Goal: Book appointment/travel/reservation

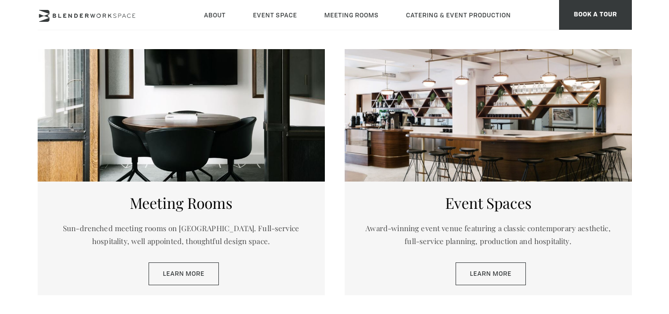
scroll to position [502, 0]
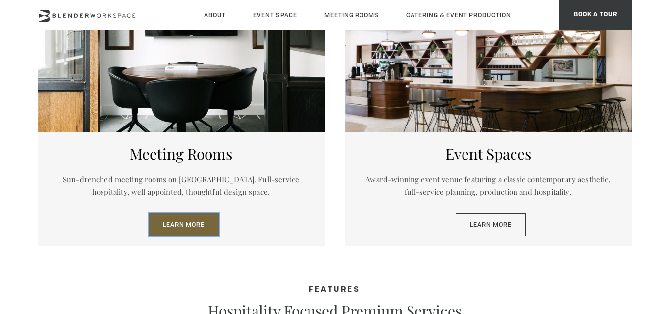
click at [184, 219] on link "Learn More" at bounding box center [184, 224] width 70 height 23
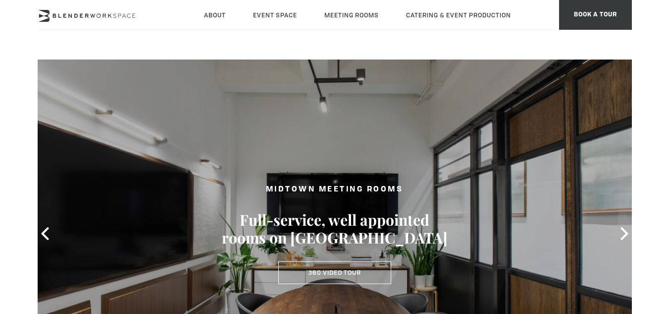
scroll to position [128, 0]
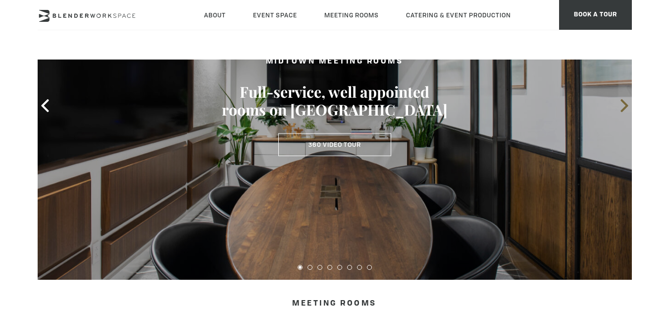
click at [622, 103] on icon at bounding box center [624, 105] width 13 height 13
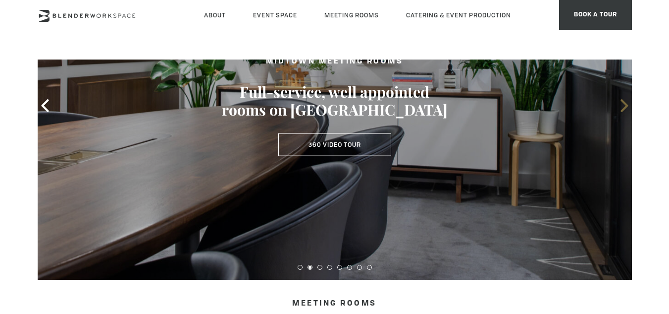
click at [622, 103] on icon at bounding box center [624, 105] width 13 height 13
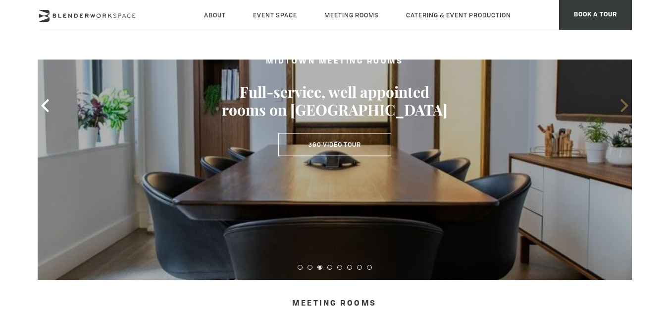
click at [622, 103] on icon at bounding box center [624, 105] width 13 height 13
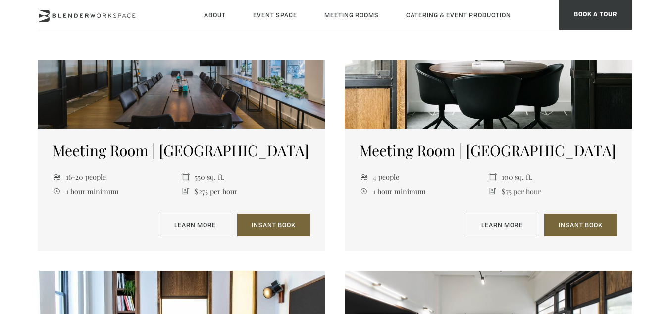
scroll to position [464, 0]
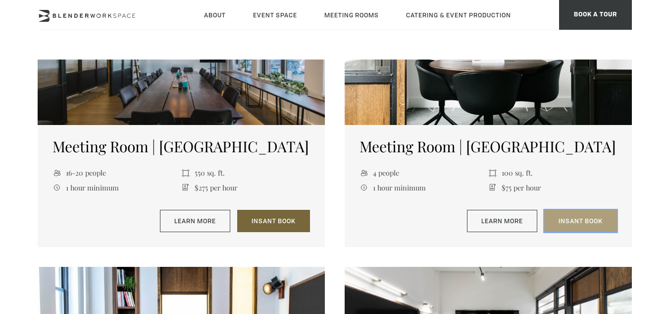
click at [583, 219] on link "Insant Book" at bounding box center [580, 221] width 73 height 23
